Goal: Check status

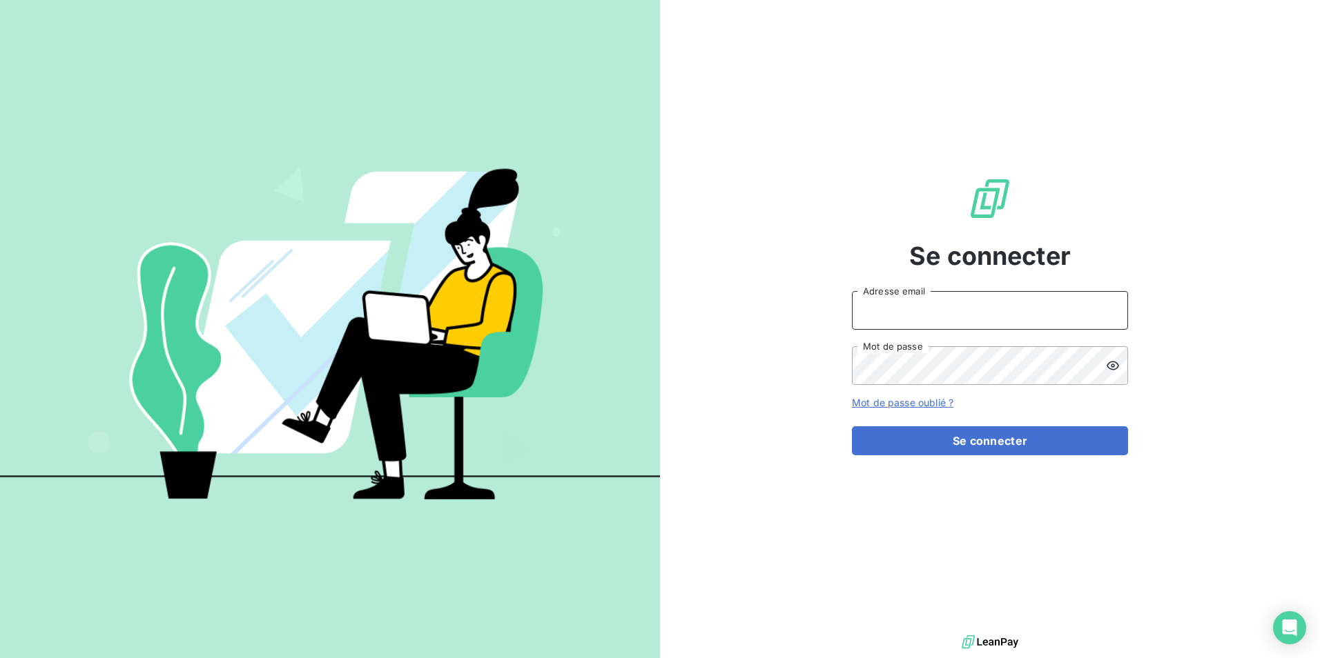
type input "[EMAIL_ADDRESS][PERSON_NAME][DOMAIN_NAME]"
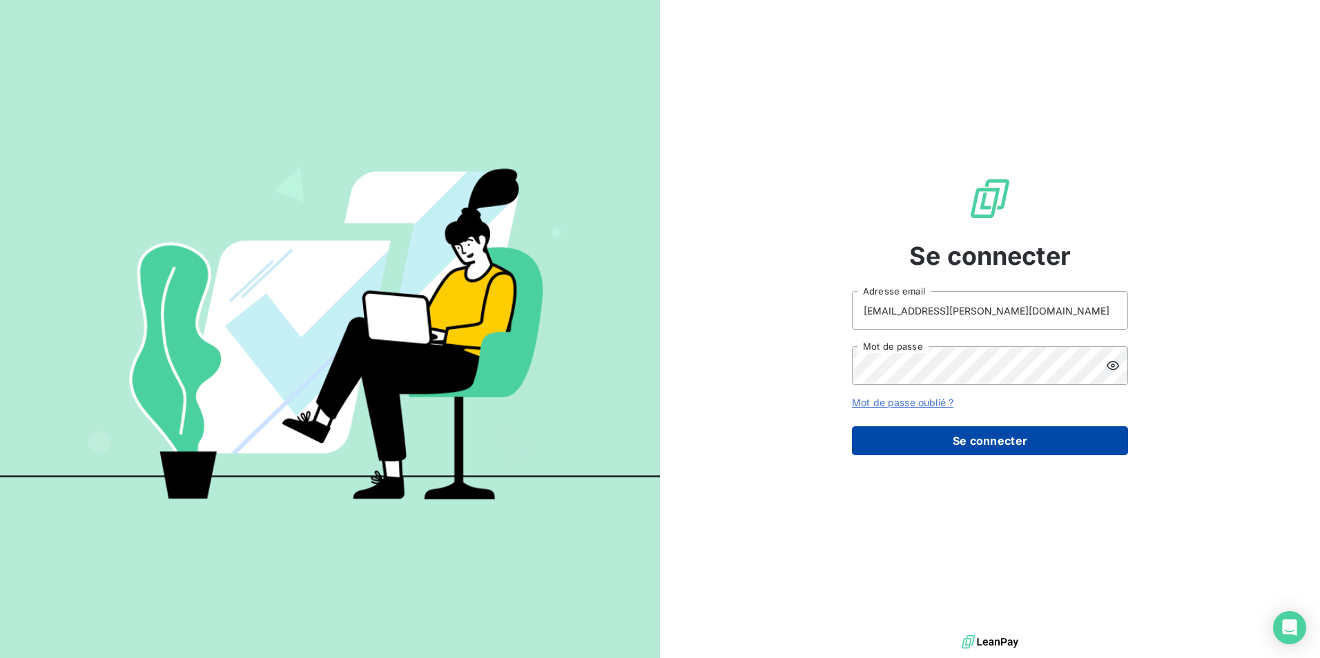
click at [903, 447] on button "Se connecter" at bounding box center [990, 441] width 276 height 29
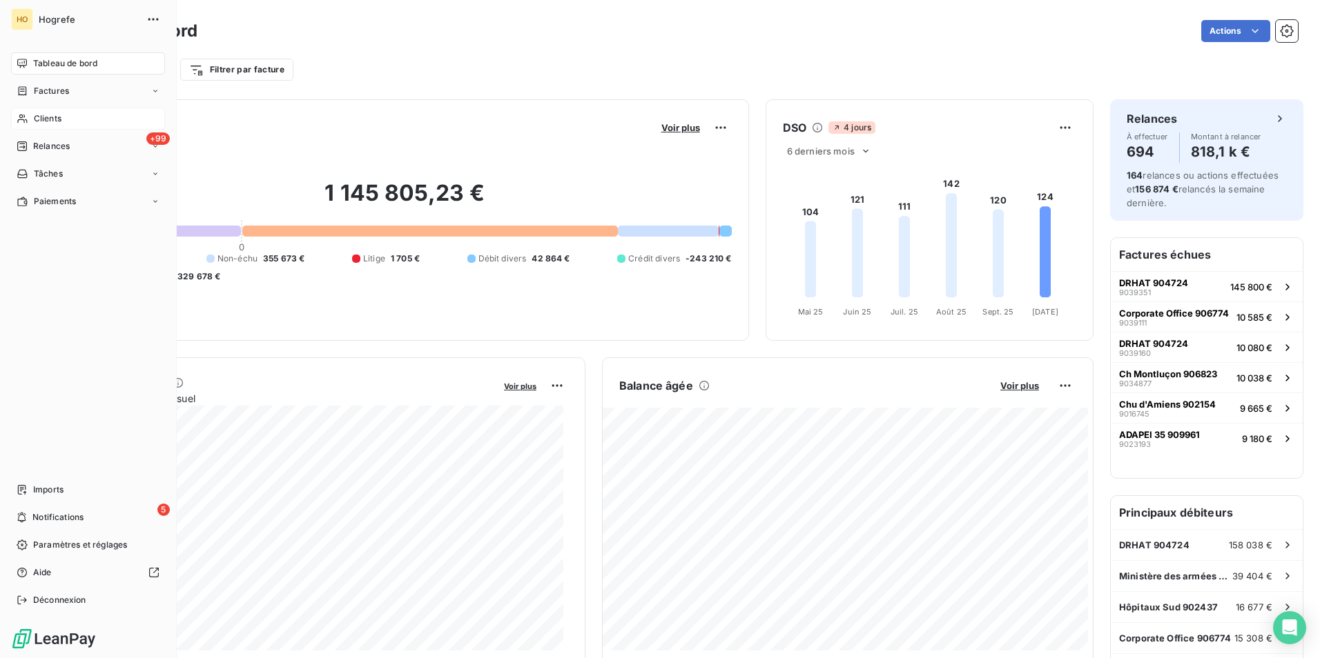
click at [43, 116] on span "Clients" at bounding box center [48, 119] width 28 height 12
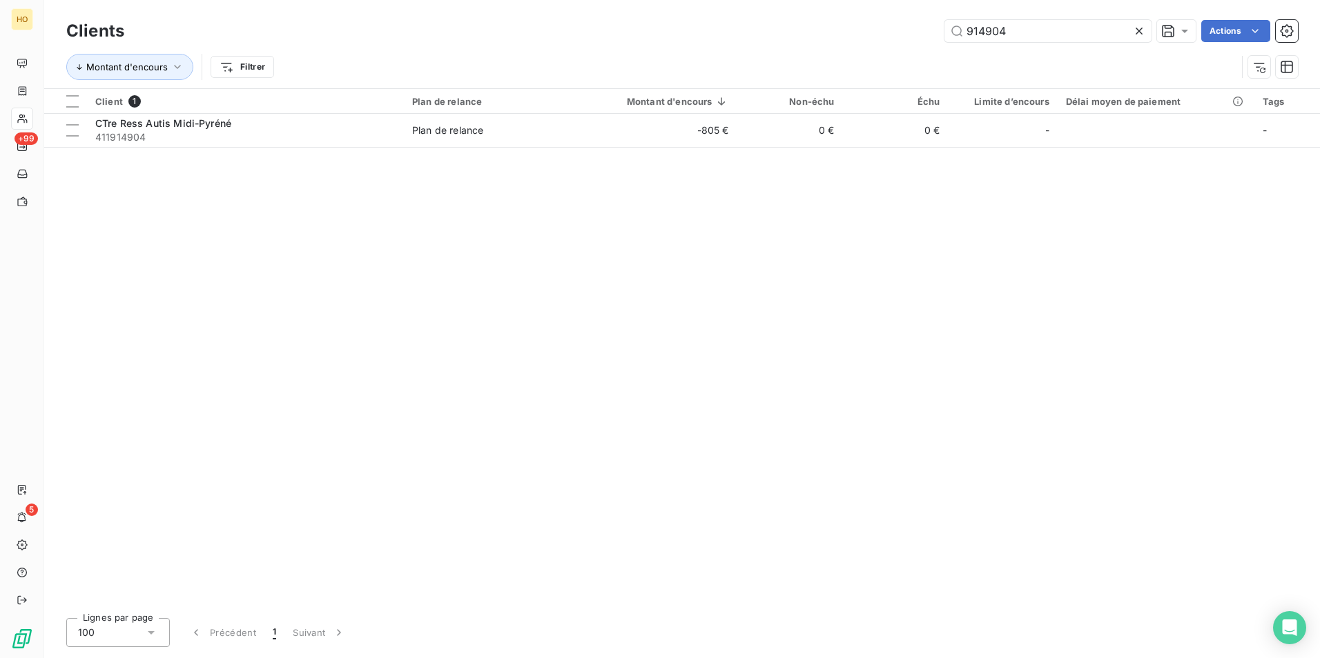
drag, startPoint x: 1016, startPoint y: 29, endPoint x: 729, endPoint y: 52, distance: 288.1
click at [729, 52] on div "Clients 914904 Actions Montant d'encours Filtrer" at bounding box center [681, 53] width 1231 height 72
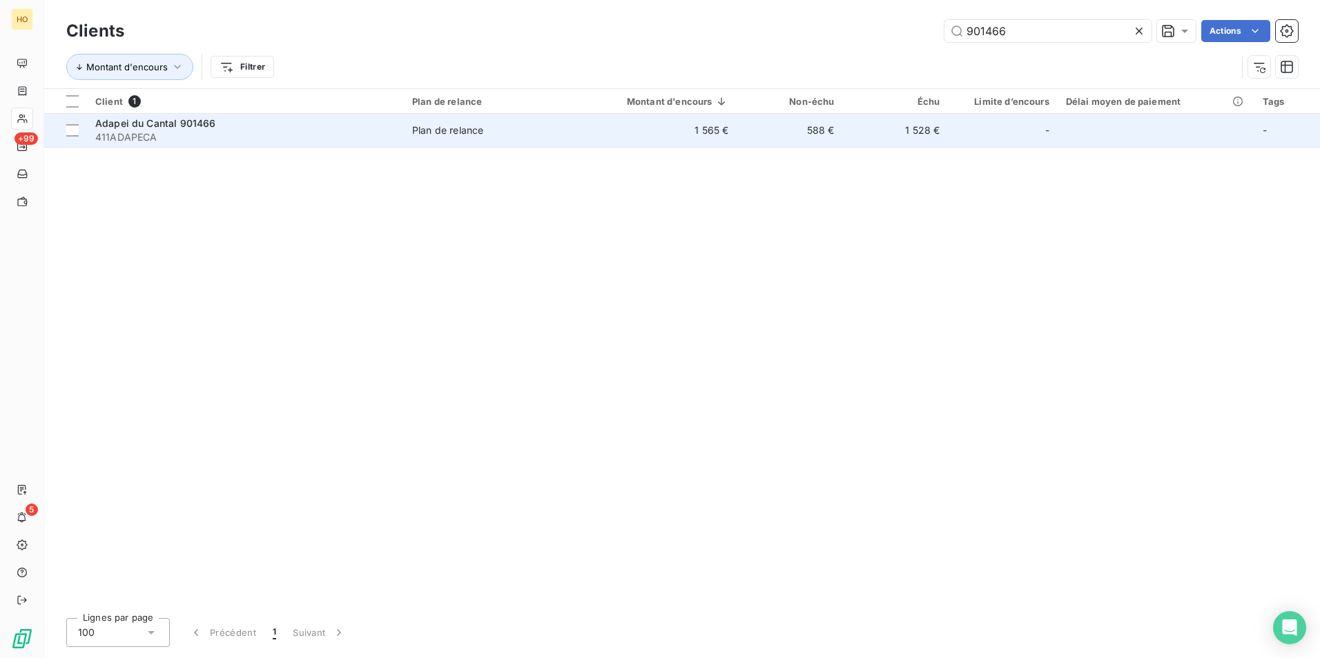
type input "901466"
click at [716, 128] on td "1 565 €" at bounding box center [657, 130] width 162 height 33
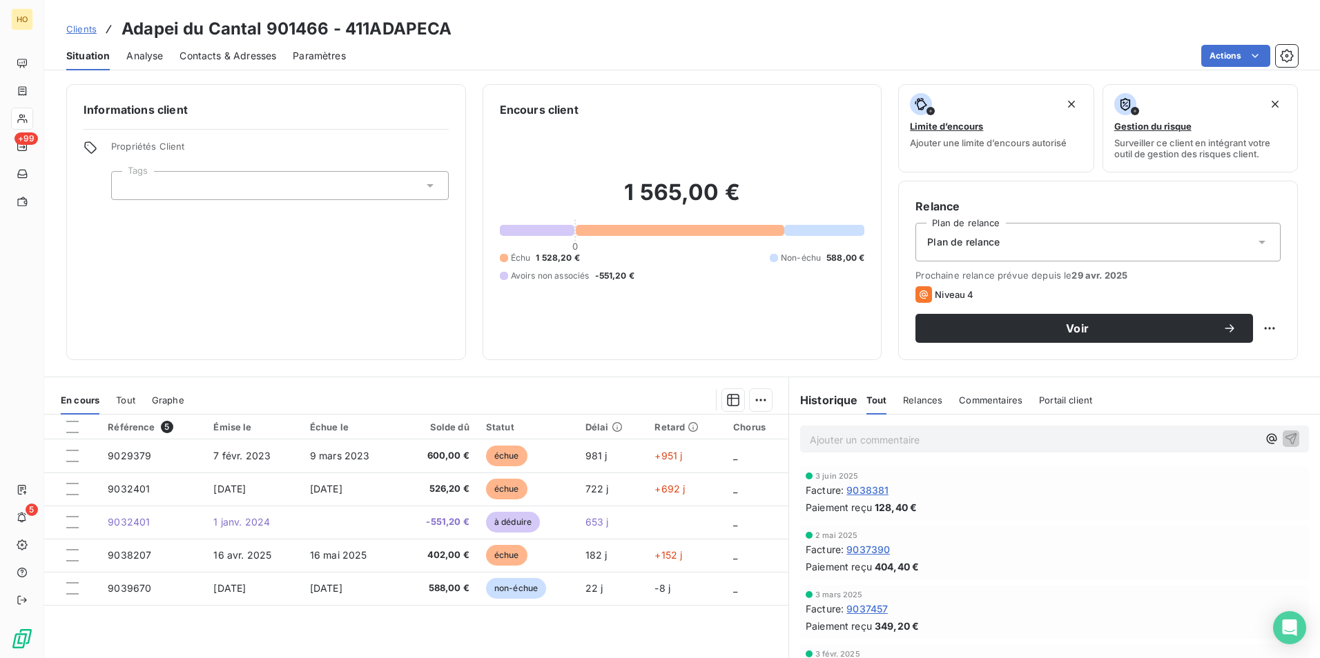
click at [592, 645] on div "Référence 5 Émise le Échue le Solde dû Statut Délai Retard Chorus 9029379 [DATE…" at bounding box center [416, 548] width 744 height 266
